Goal: Task Accomplishment & Management: Manage account settings

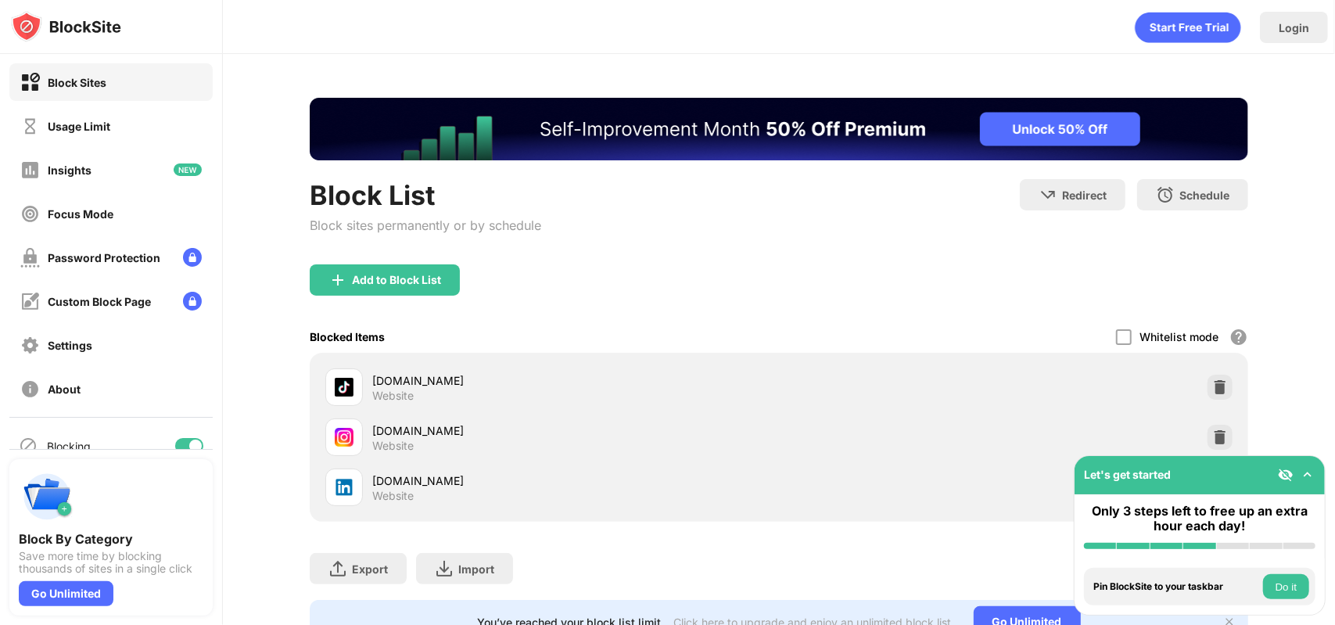
click at [1306, 468] on img at bounding box center [1308, 475] width 16 height 16
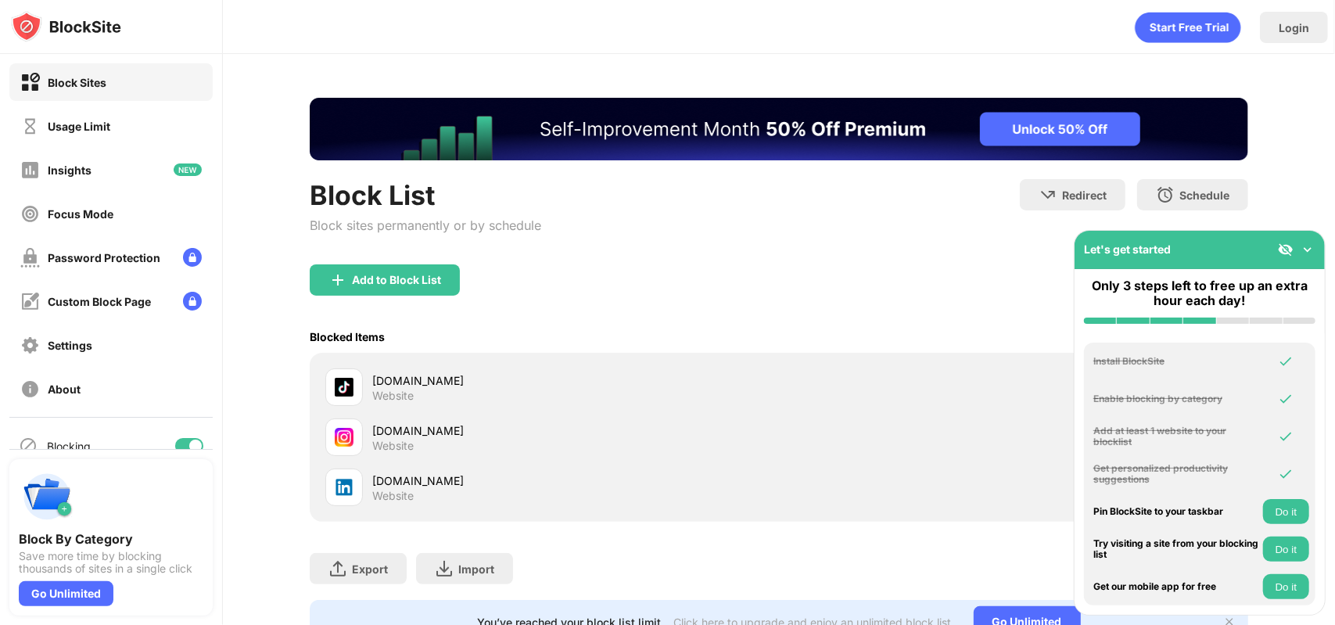
click at [1306, 262] on div "Let's get started" at bounding box center [1200, 250] width 250 height 38
click at [1312, 255] on img at bounding box center [1308, 250] width 16 height 16
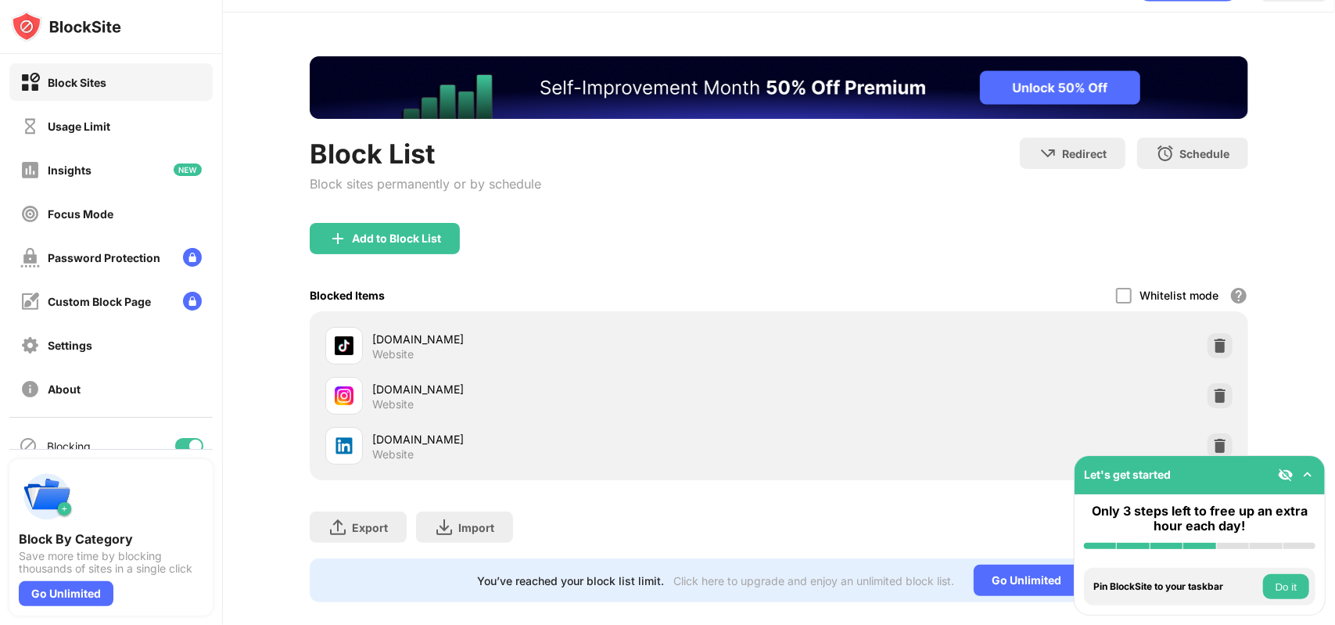
scroll to position [74, 0]
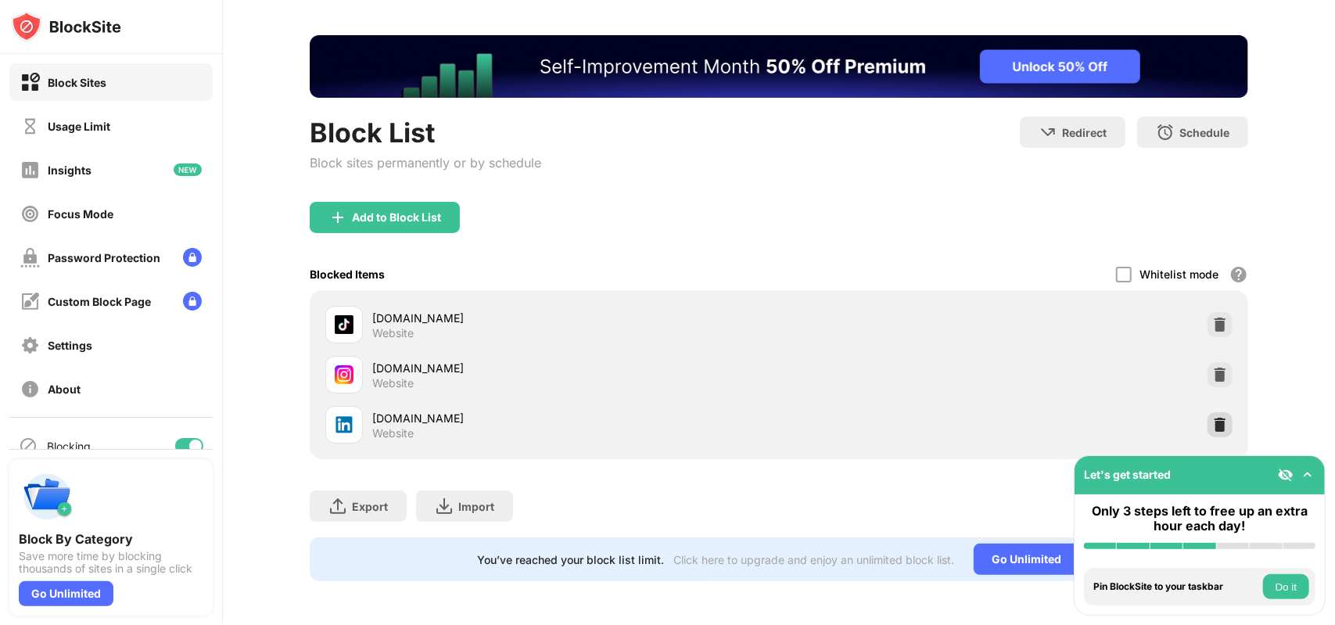
click at [1214, 417] on img at bounding box center [1220, 425] width 16 height 16
